Goal: Task Accomplishment & Management: Manage account settings

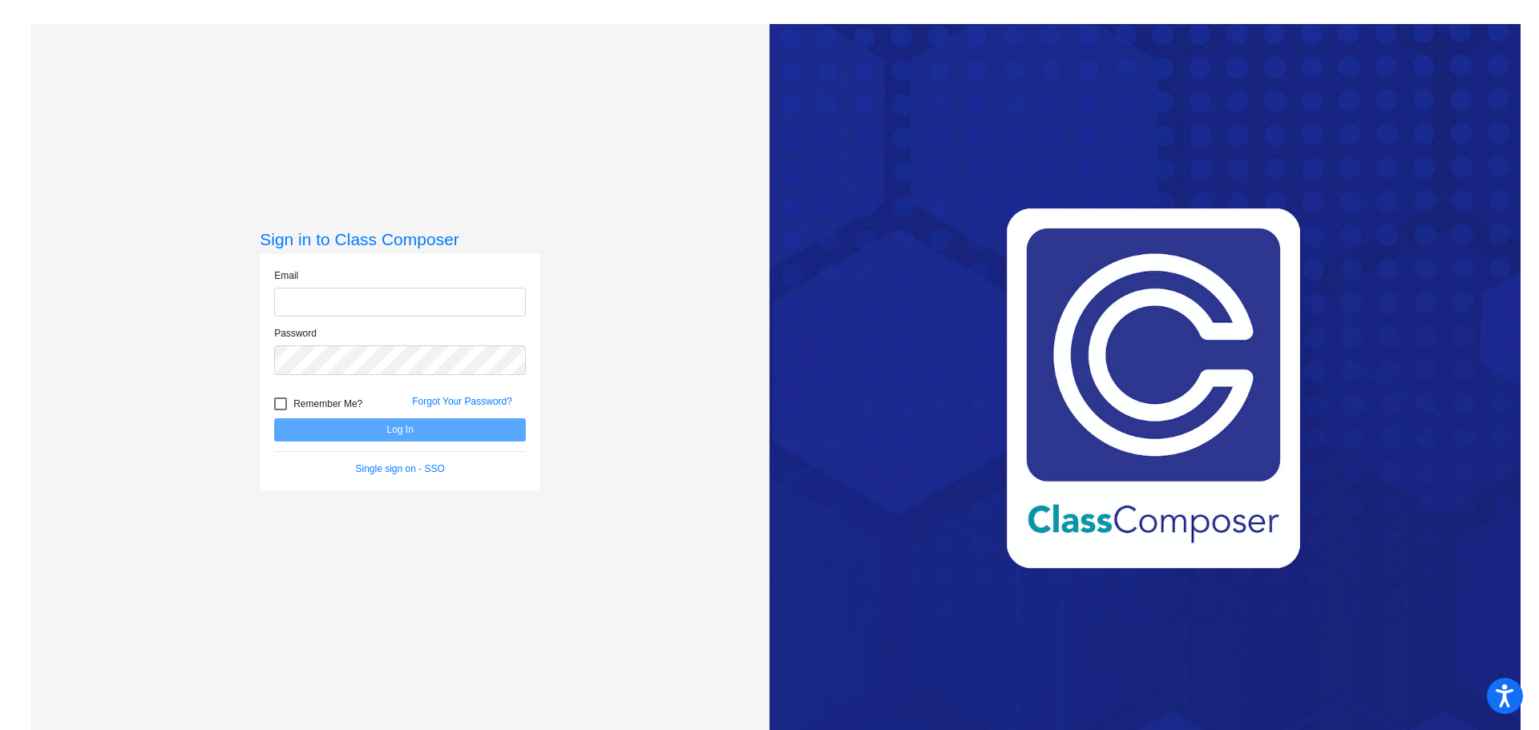
type input "[EMAIL_ADDRESS][DOMAIN_NAME]"
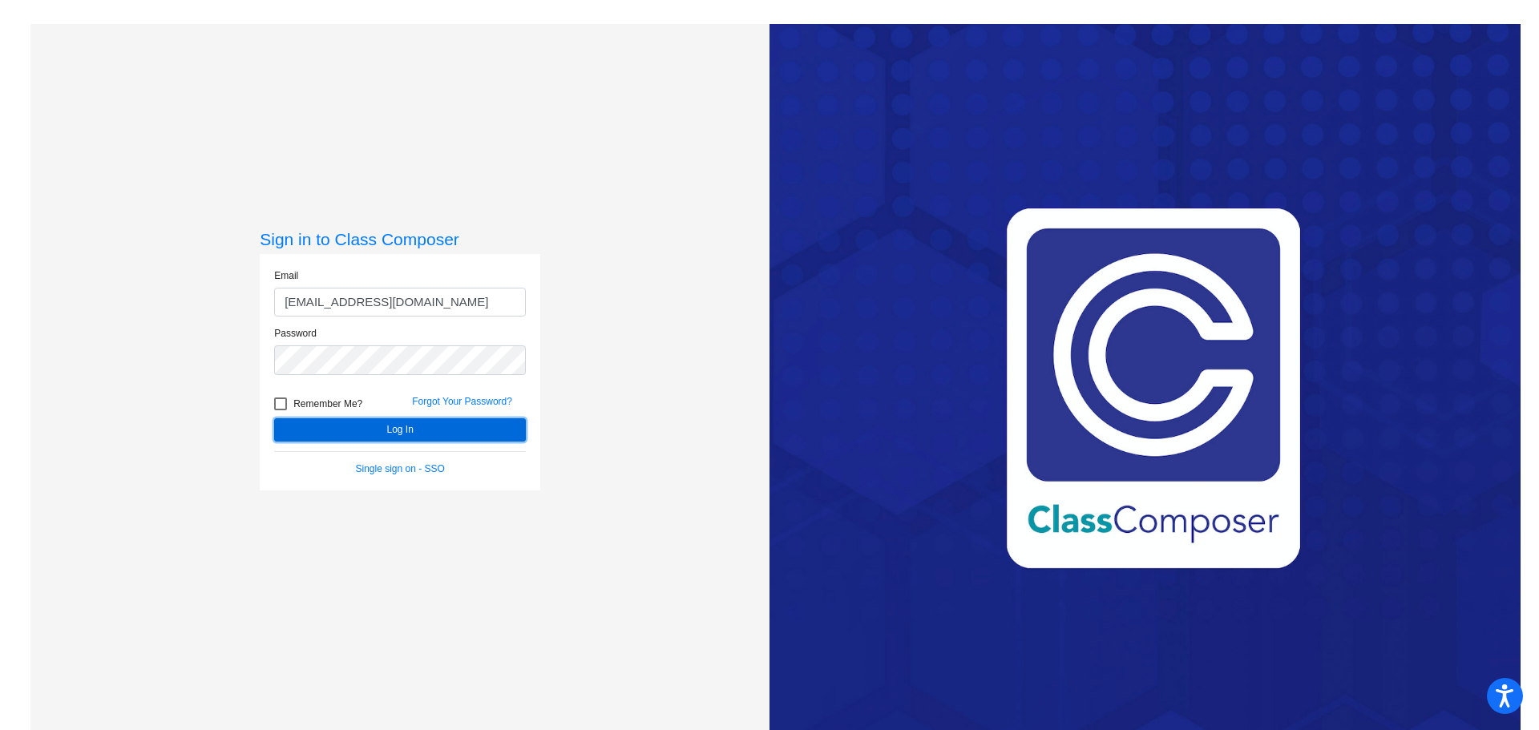
click at [422, 430] on button "Log In" at bounding box center [400, 429] width 252 height 23
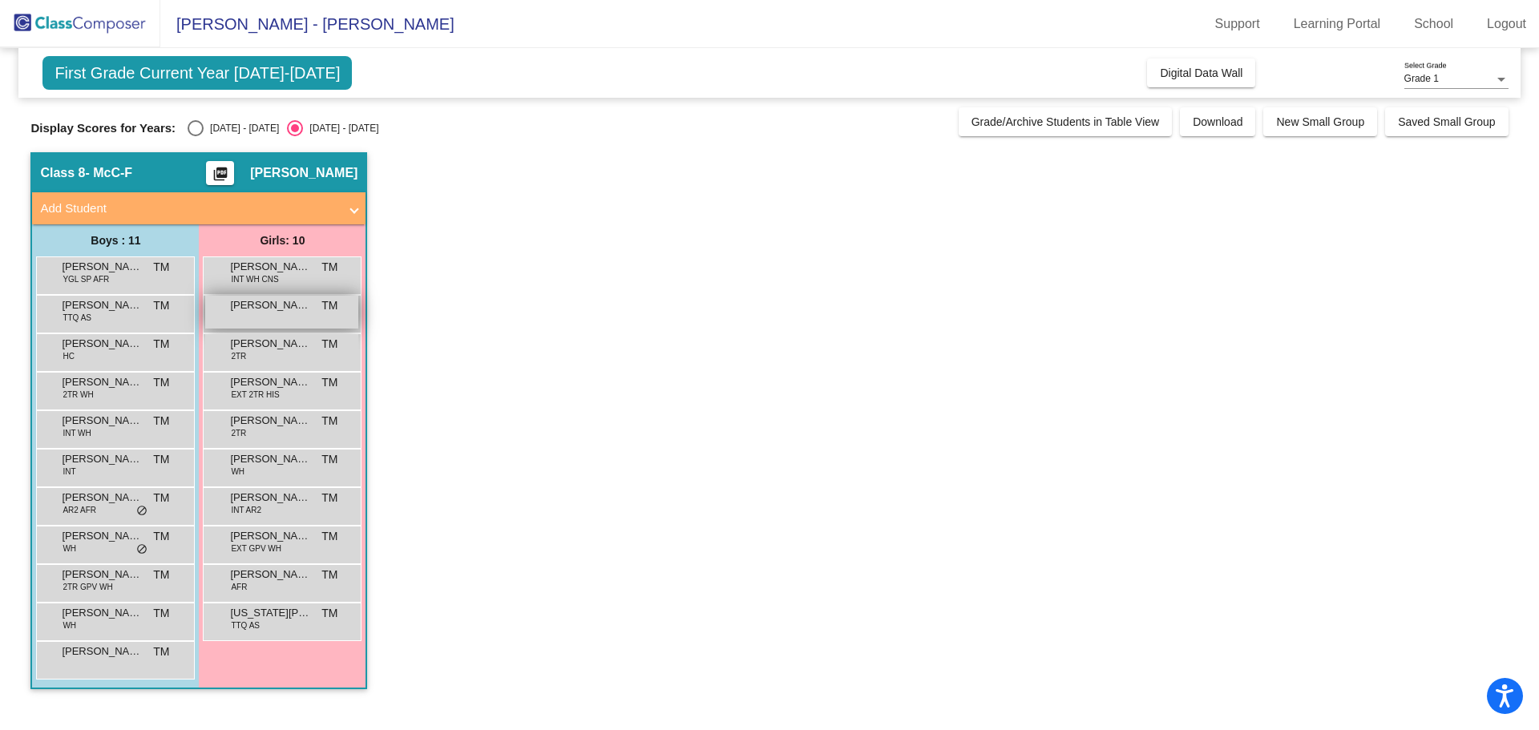
click at [267, 305] on span "[PERSON_NAME]" at bounding box center [270, 305] width 80 height 16
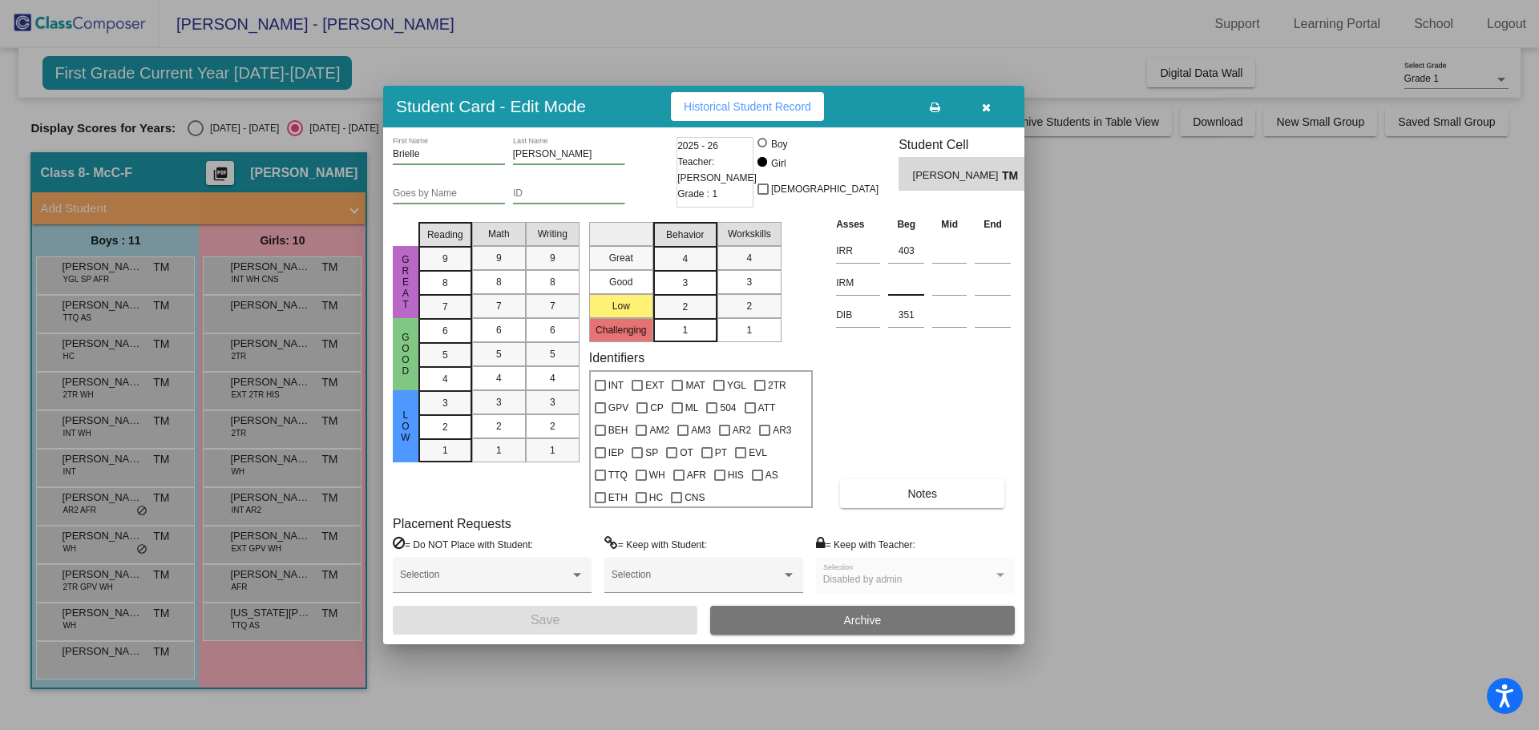
click at [912, 288] on input at bounding box center [906, 283] width 36 height 24
type input "379"
click at [607, 623] on button "Save" at bounding box center [545, 620] width 305 height 29
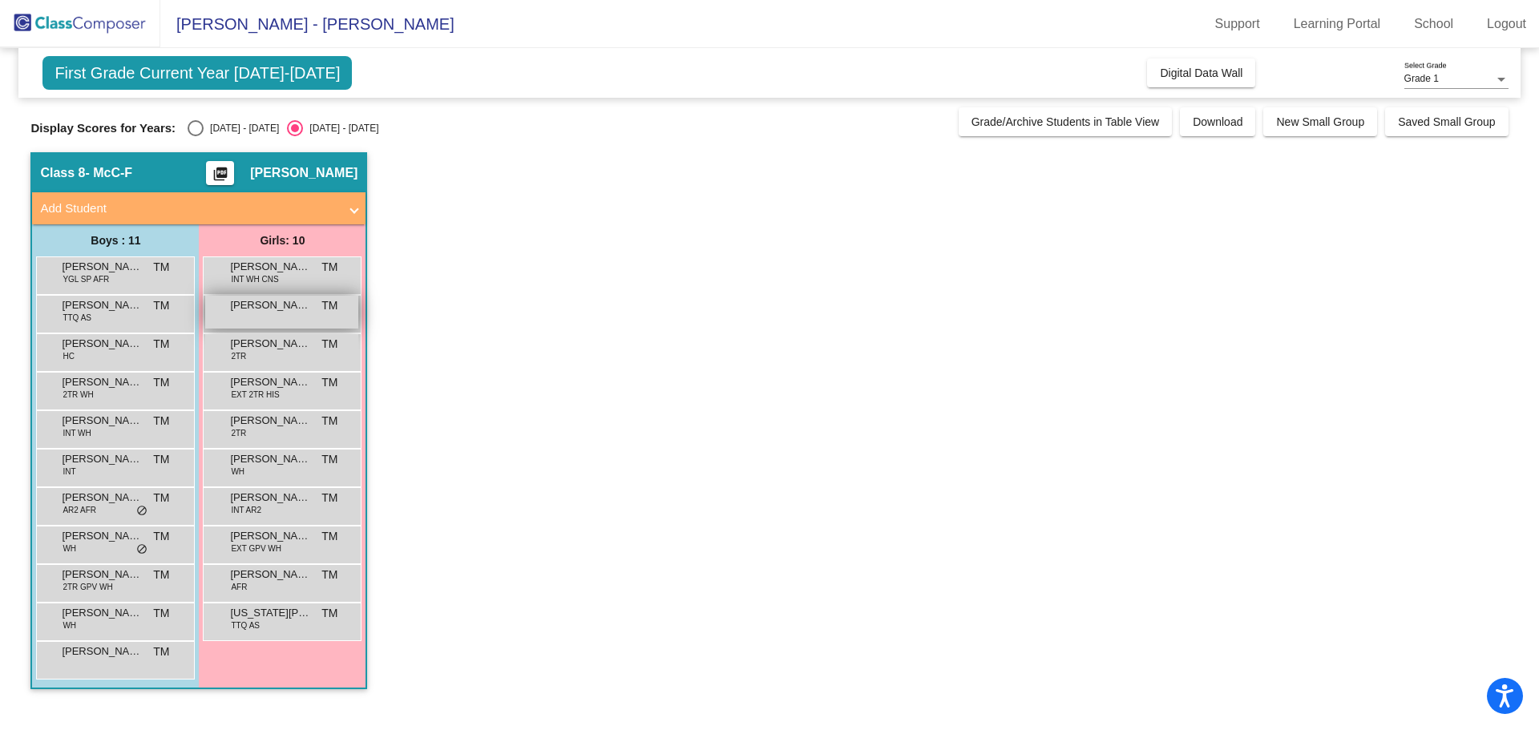
click at [278, 310] on span "[PERSON_NAME]" at bounding box center [270, 305] width 80 height 16
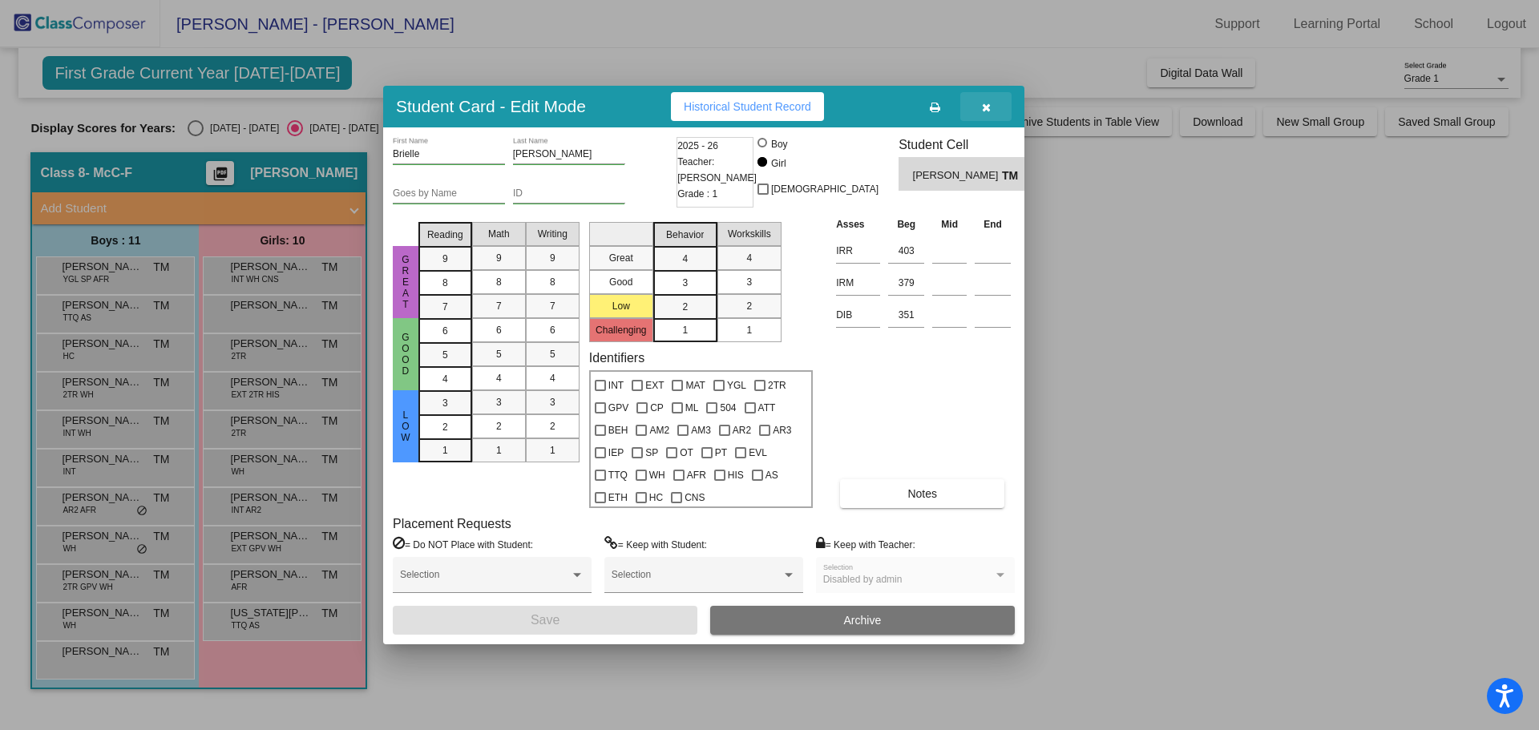
click at [987, 104] on icon "button" at bounding box center [986, 107] width 9 height 11
